Goal: Task Accomplishment & Management: Complete application form

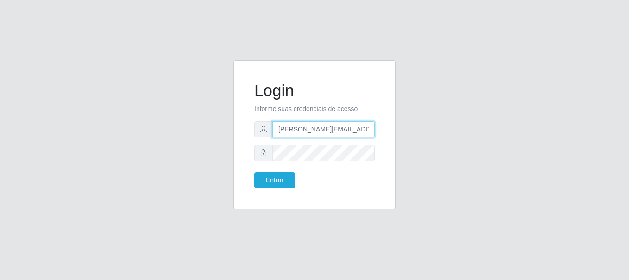
type input "[PERSON_NAME][EMAIL_ADDRESS][PERSON_NAME][DOMAIN_NAME]"
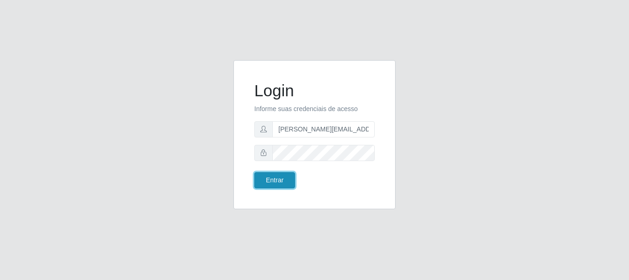
click at [274, 180] on button "Entrar" at bounding box center [274, 180] width 41 height 16
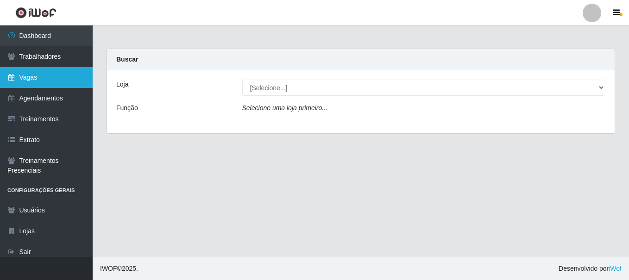
click at [46, 77] on link "Vagas" at bounding box center [46, 77] width 93 height 21
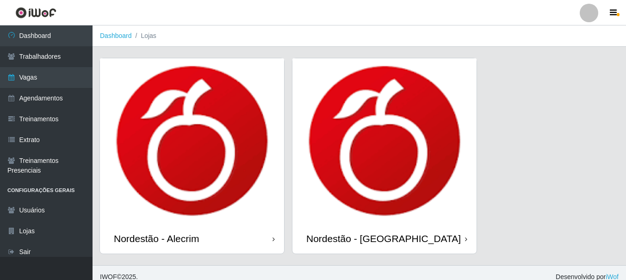
click at [158, 238] on div "Nordestão - Alecrim" at bounding box center [156, 239] width 85 height 12
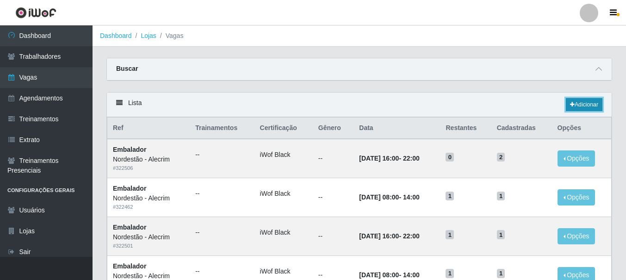
click at [583, 105] on link "Adicionar" at bounding box center [584, 104] width 37 height 13
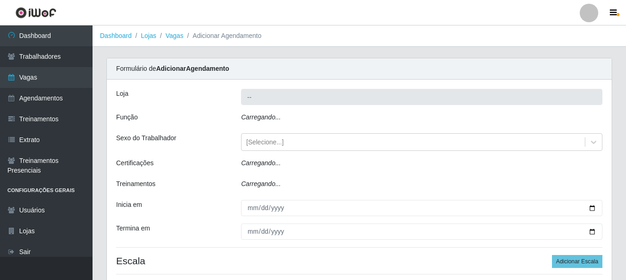
type input "Nordestão - Alecrim"
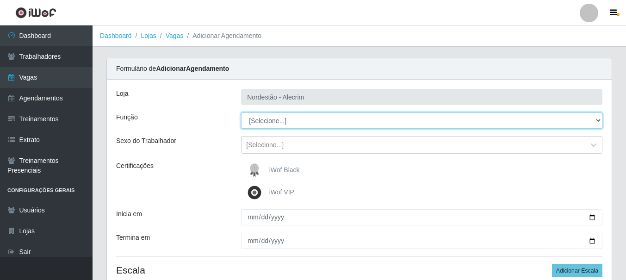
select select "1"
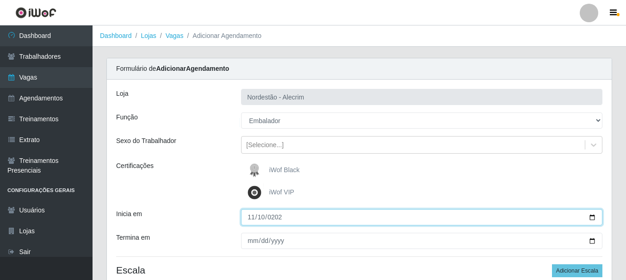
type input "[DATE]"
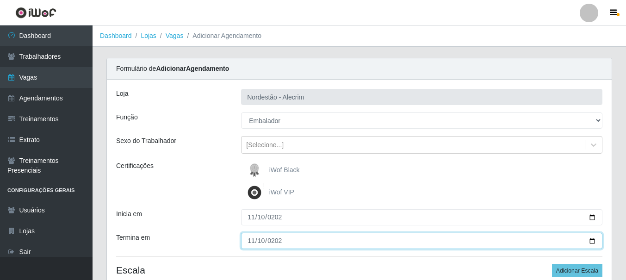
type input "[DATE]"
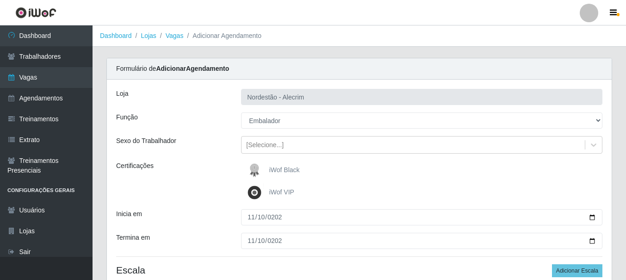
click at [422, 170] on div "iWof Black" at bounding box center [422, 170] width 362 height 19
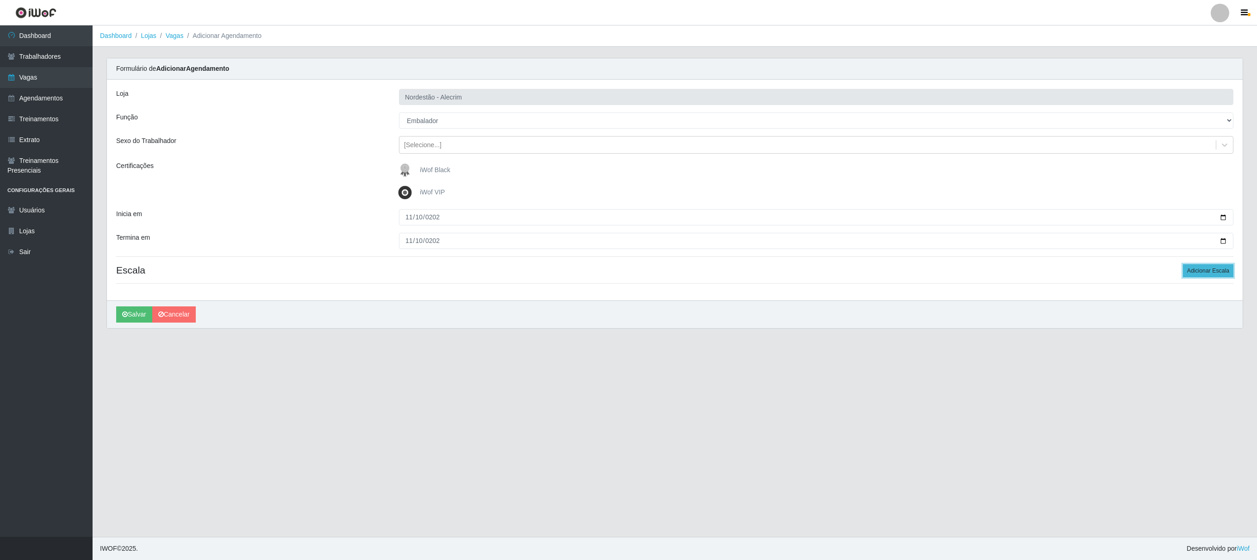
click at [628, 274] on button "Adicionar Escala" at bounding box center [1208, 270] width 50 height 13
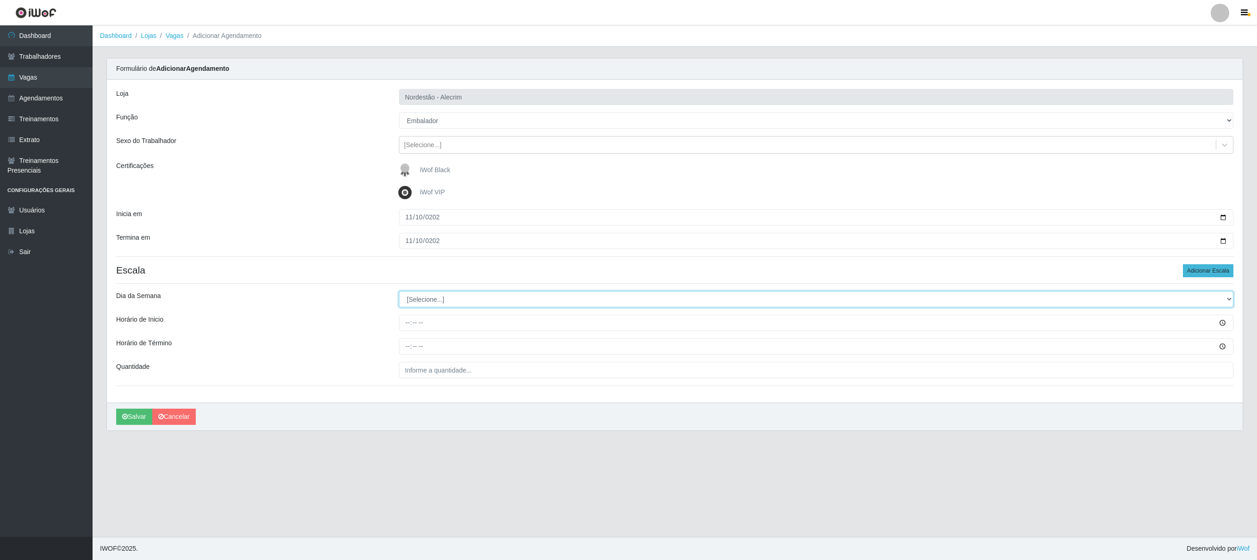
select select "1"
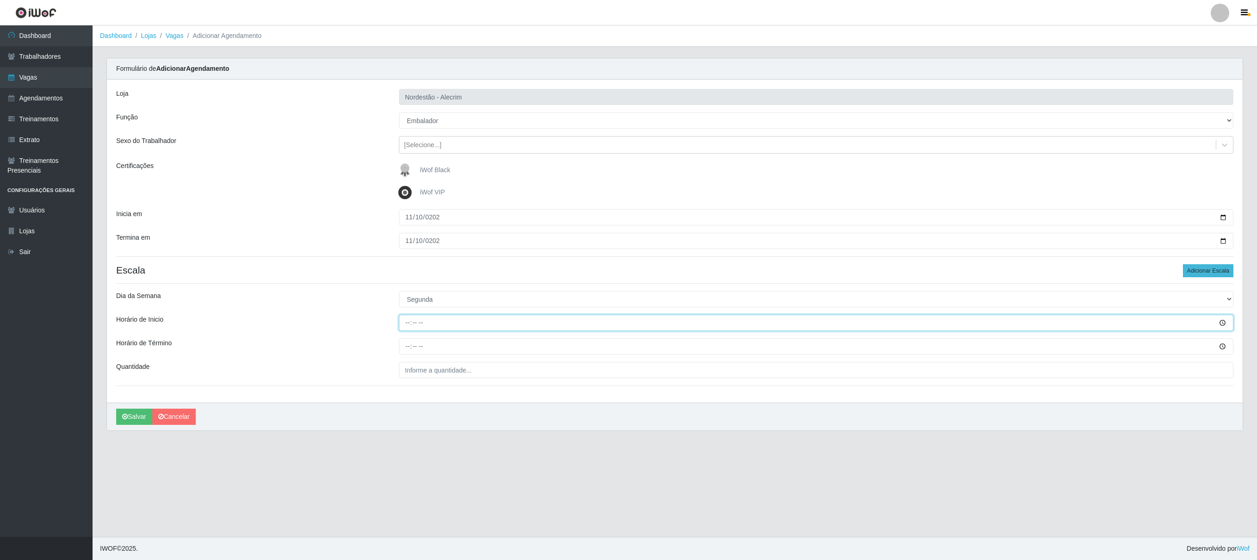
type input "08:00"
type input "14:00"
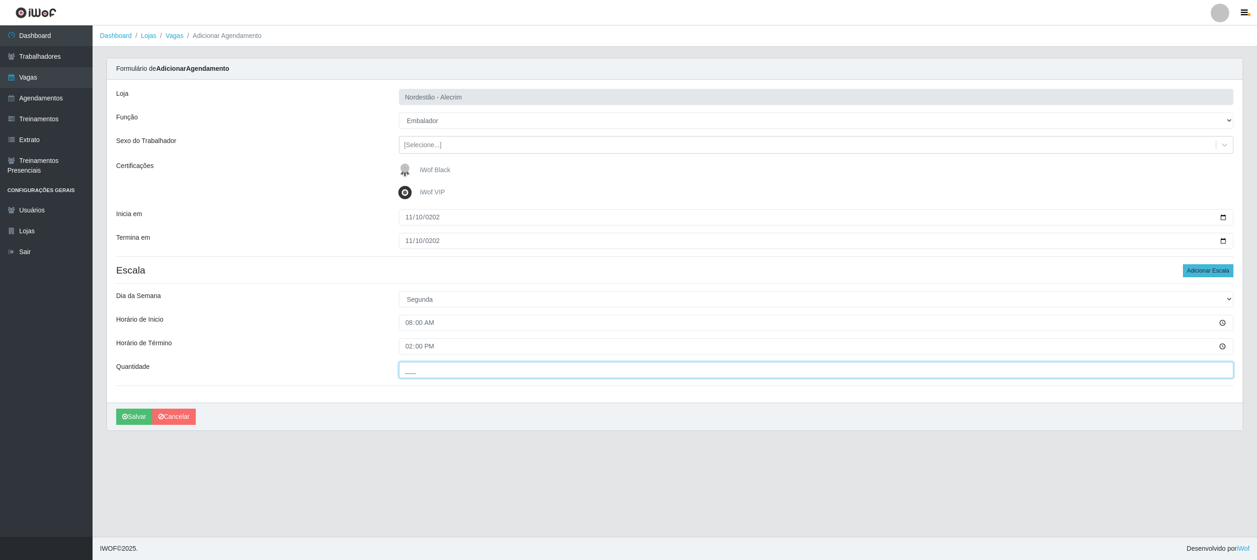
type input "___"
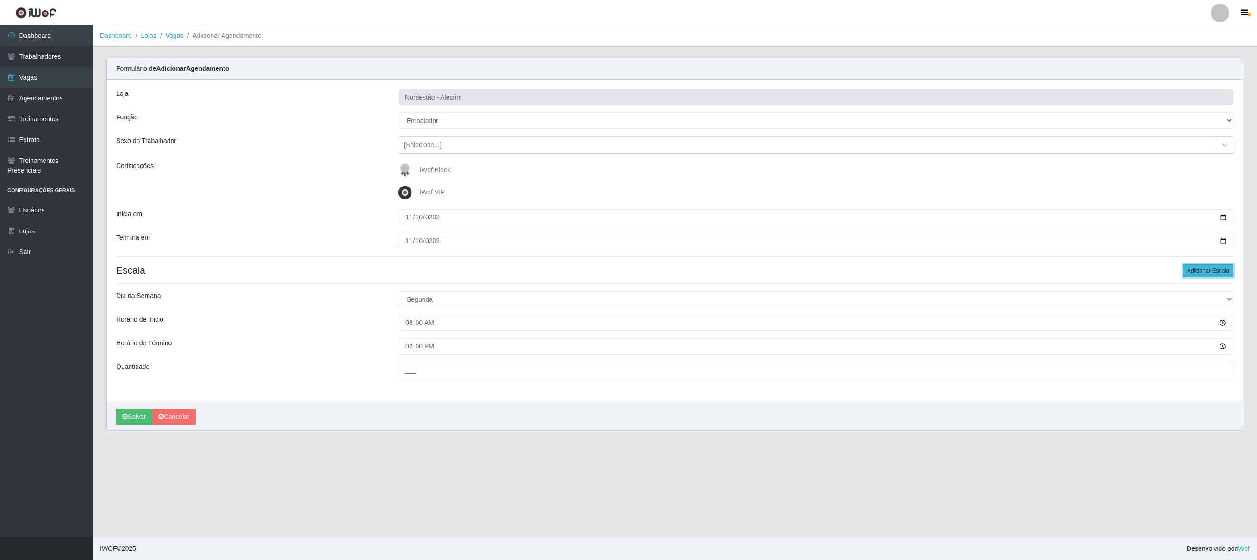
click at [628, 274] on button "Adicionar Escala" at bounding box center [1208, 270] width 50 height 13
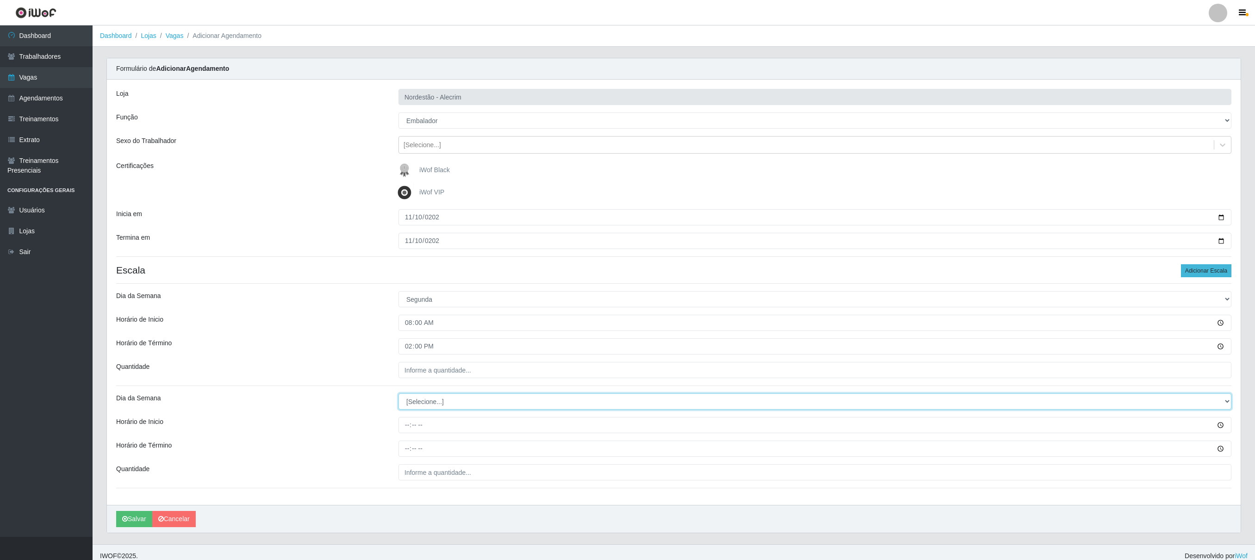
select select "1"
type input "16:00"
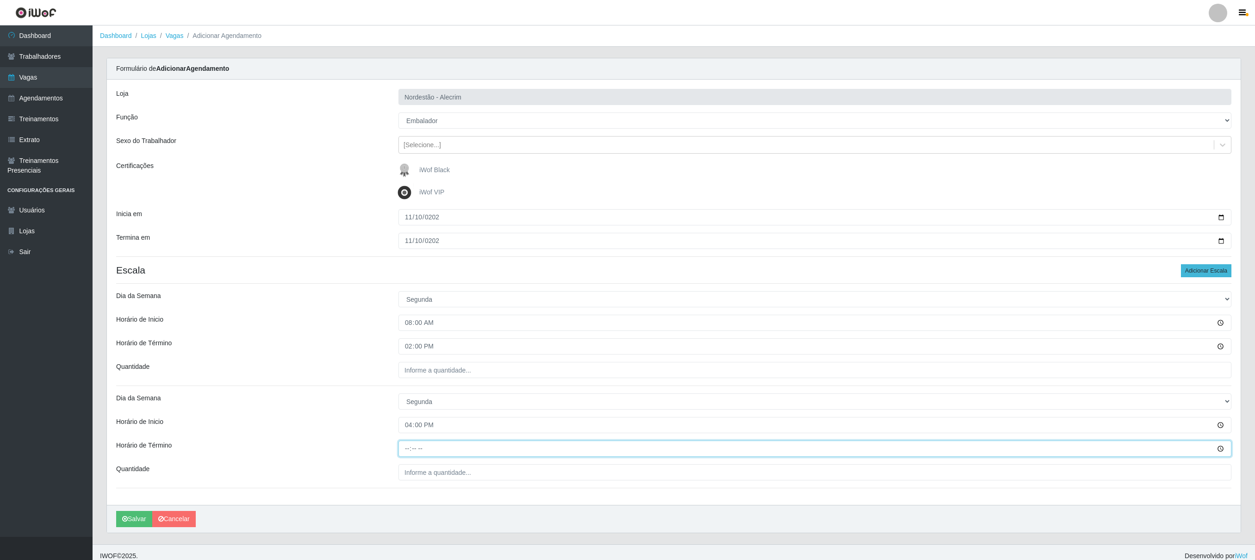
type input "22:00"
type input "___"
